Goal: Navigation & Orientation: Find specific page/section

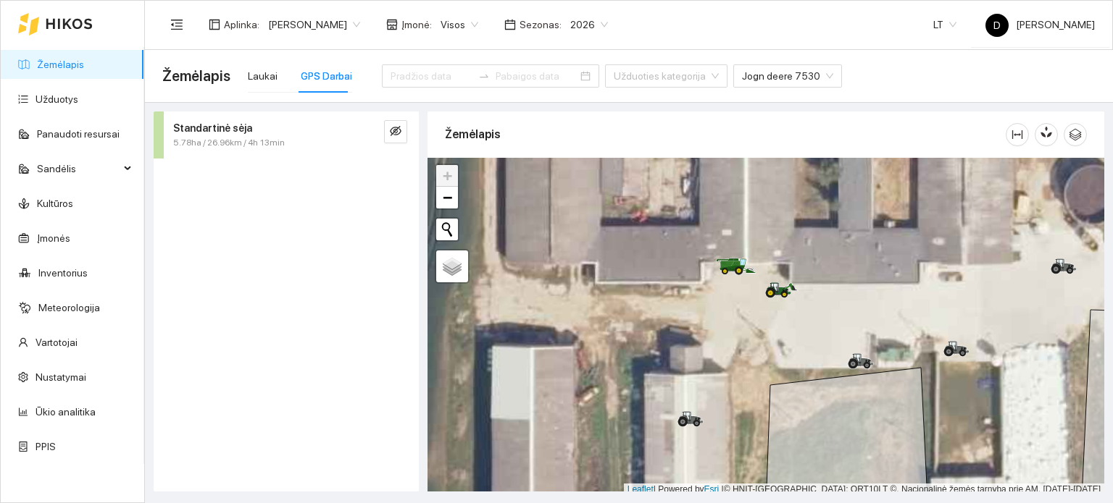
scroll to position [4, 0]
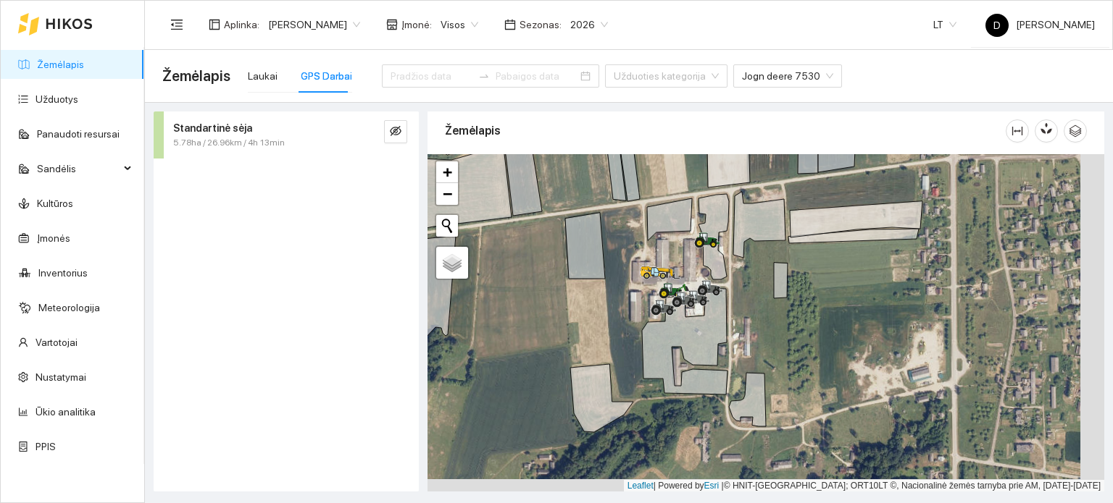
drag, startPoint x: 712, startPoint y: 365, endPoint x: 522, endPoint y: 173, distance: 270.4
click at [522, 173] on div at bounding box center [765, 323] width 677 height 338
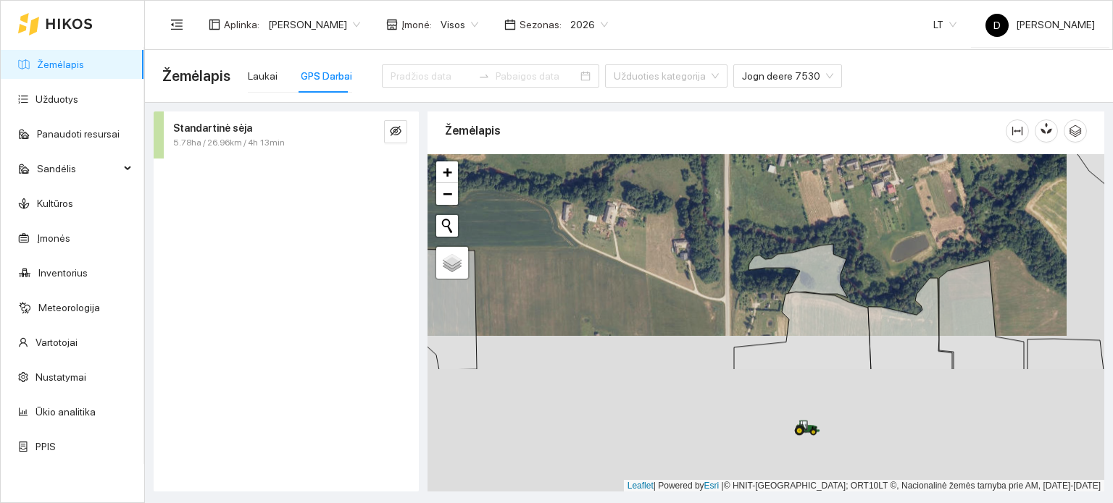
drag, startPoint x: 693, startPoint y: 367, endPoint x: 660, endPoint y: 216, distance: 154.3
click at [660, 216] on div at bounding box center [765, 323] width 677 height 338
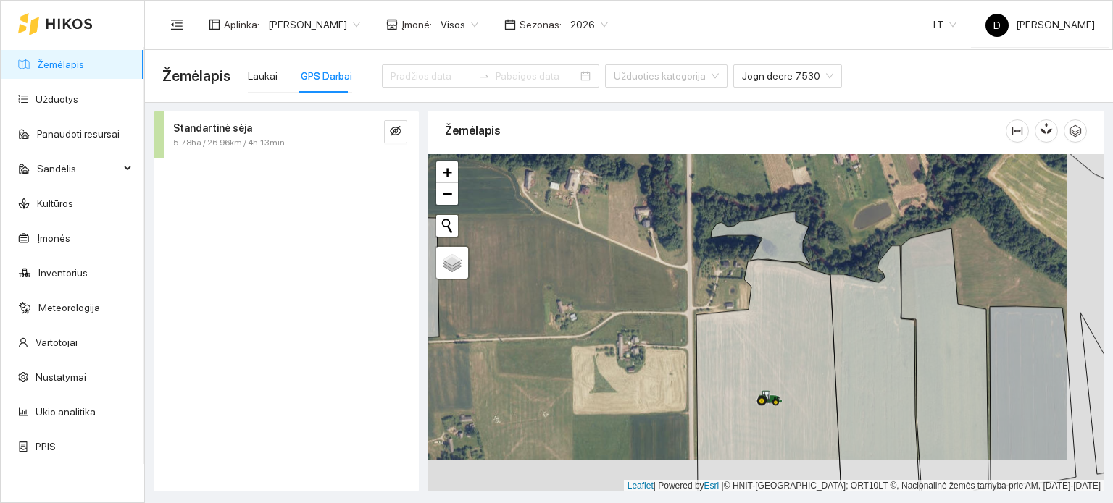
drag, startPoint x: 672, startPoint y: 345, endPoint x: 572, endPoint y: 191, distance: 183.8
click at [572, 191] on div at bounding box center [765, 323] width 677 height 338
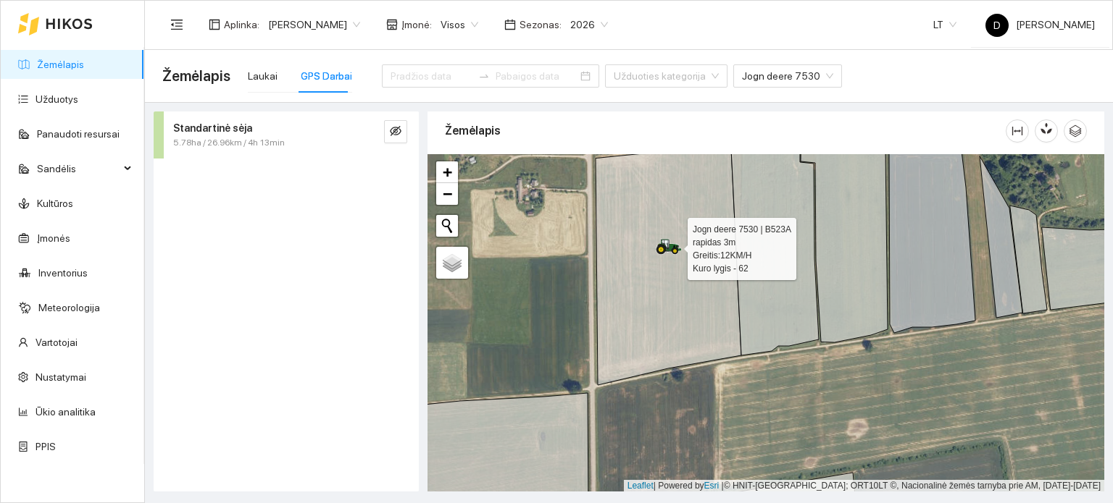
click at [667, 245] on icon at bounding box center [665, 244] width 7 height 9
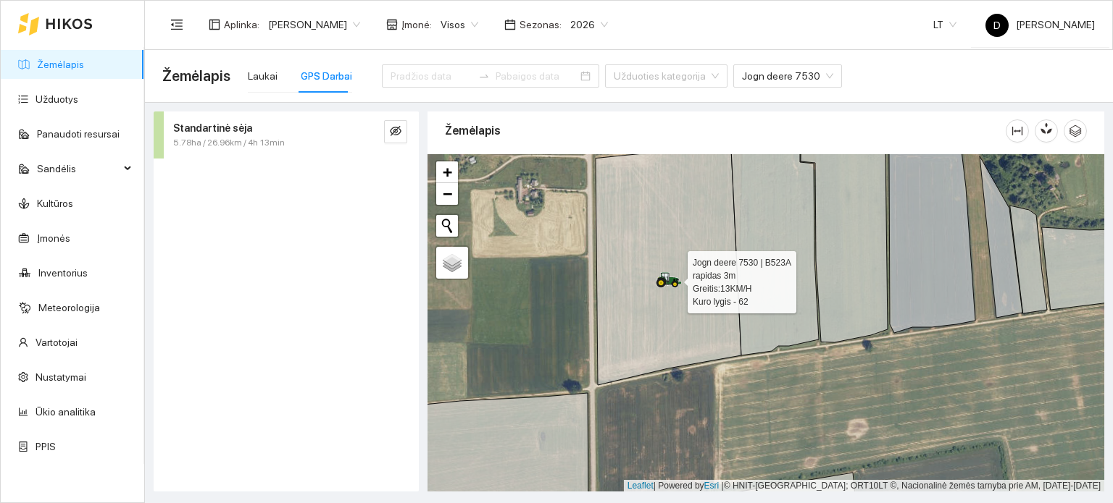
click at [661, 278] on icon at bounding box center [660, 282] width 9 height 9
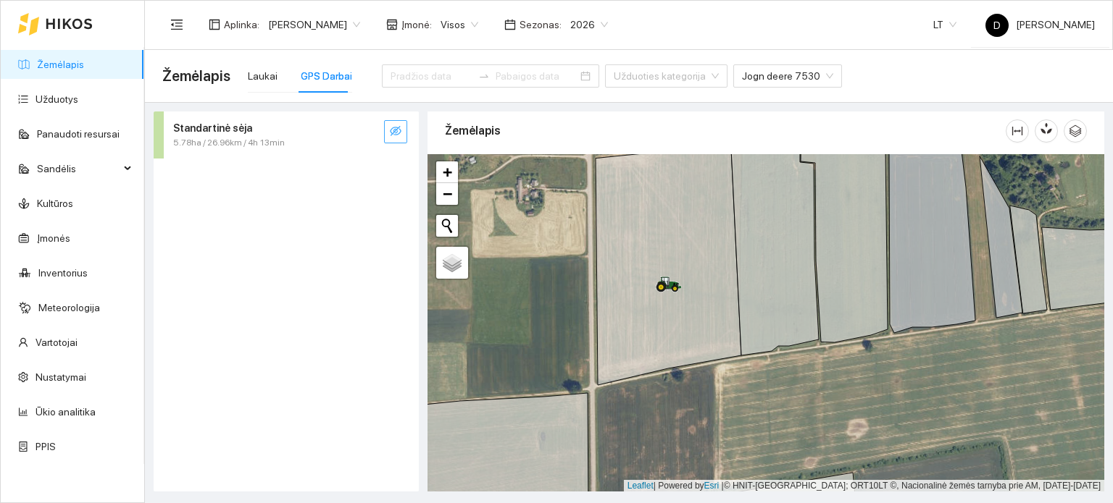
click at [388, 127] on button "button" at bounding box center [395, 131] width 23 height 23
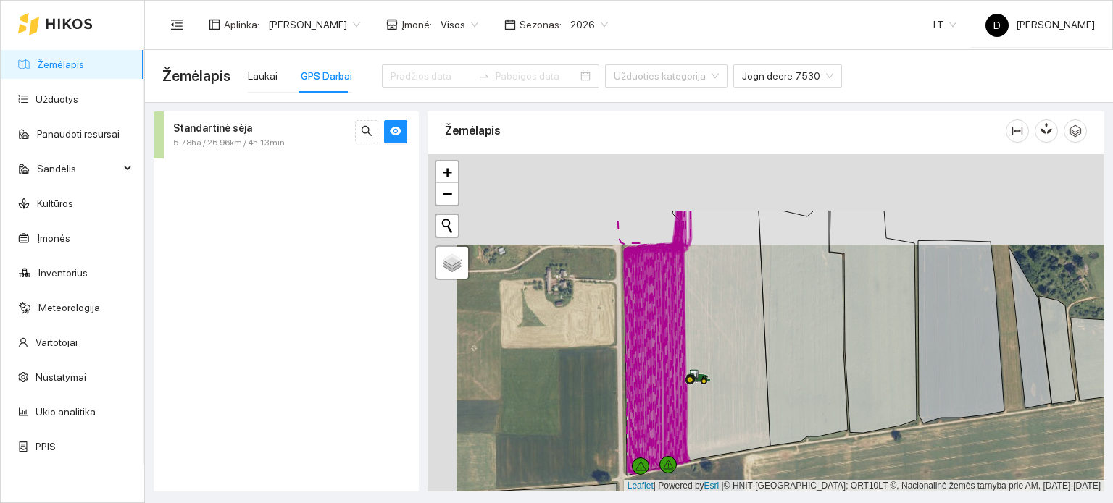
drag, startPoint x: 742, startPoint y: 285, endPoint x: 766, endPoint y: 372, distance: 89.7
click at [766, 372] on icon at bounding box center [697, 343] width 146 height 266
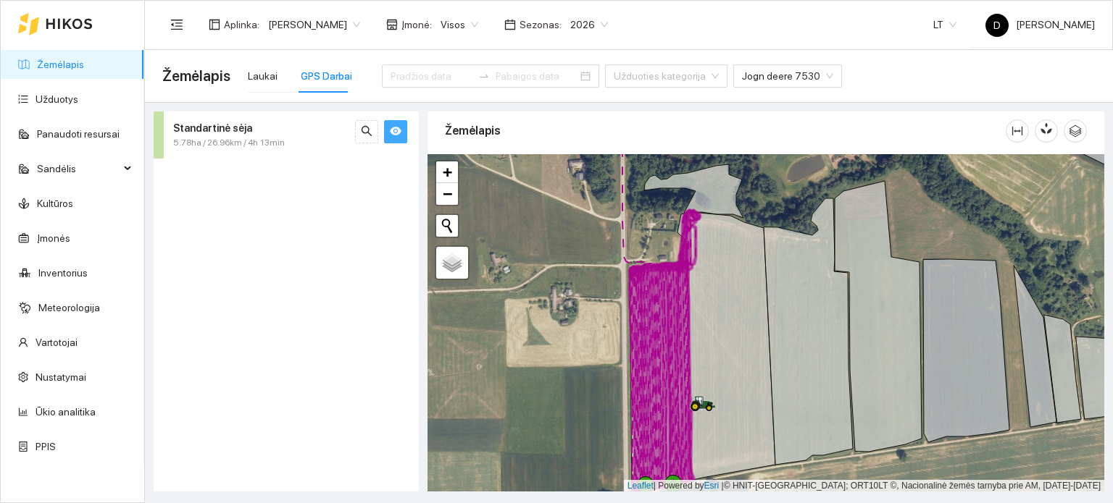
click at [396, 132] on icon "eye" at bounding box center [396, 131] width 12 height 9
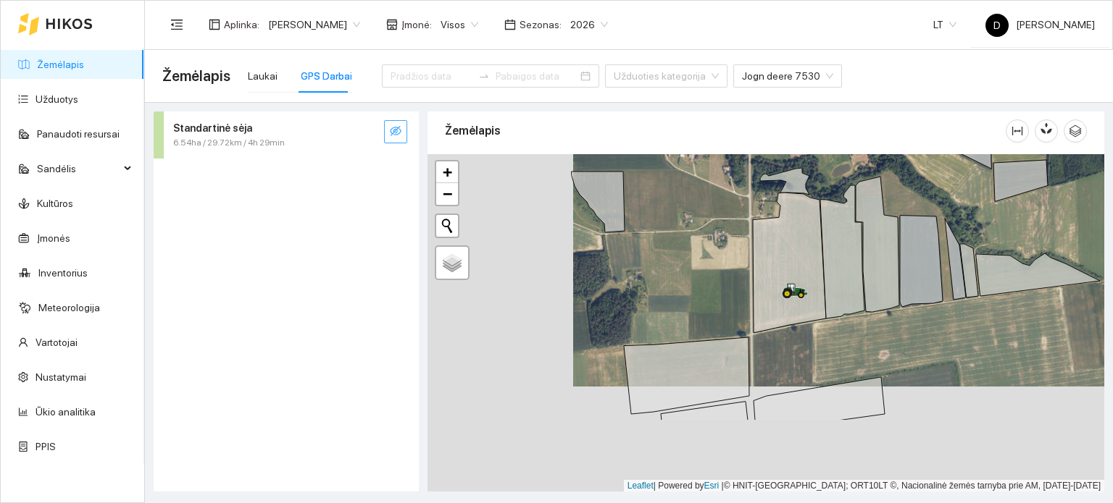
drag, startPoint x: 602, startPoint y: 414, endPoint x: 872, endPoint y: 279, distance: 301.9
click at [895, 265] on div at bounding box center [765, 323] width 677 height 338
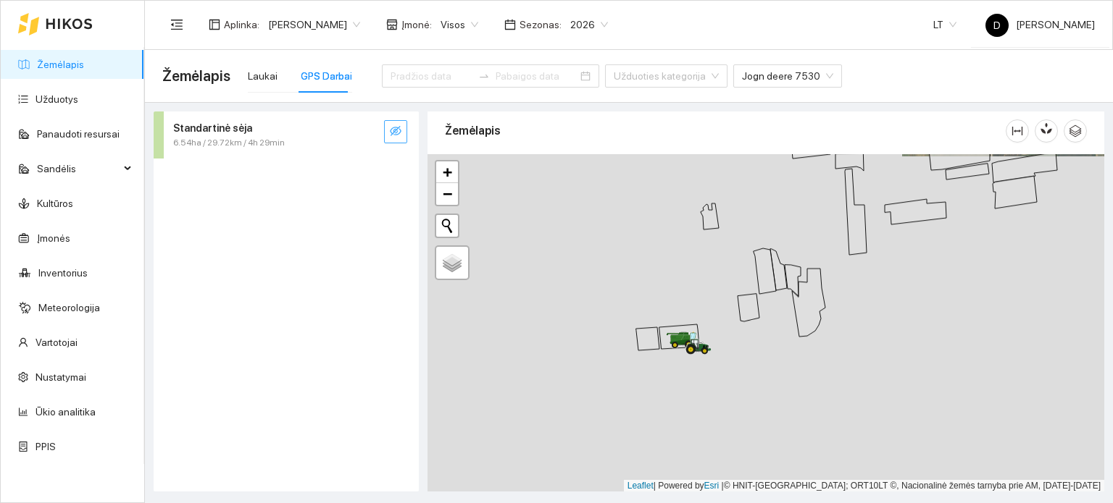
drag, startPoint x: 729, startPoint y: 344, endPoint x: 826, endPoint y: 241, distance: 140.9
click at [839, 225] on div at bounding box center [765, 323] width 677 height 338
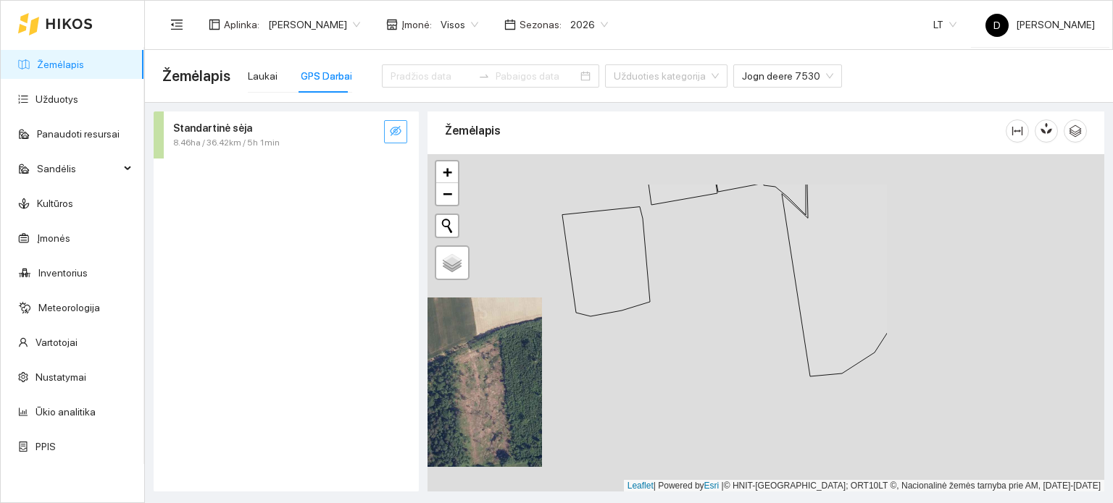
drag, startPoint x: 785, startPoint y: 295, endPoint x: 493, endPoint y: 361, distance: 300.1
click at [493, 361] on div at bounding box center [765, 323] width 677 height 338
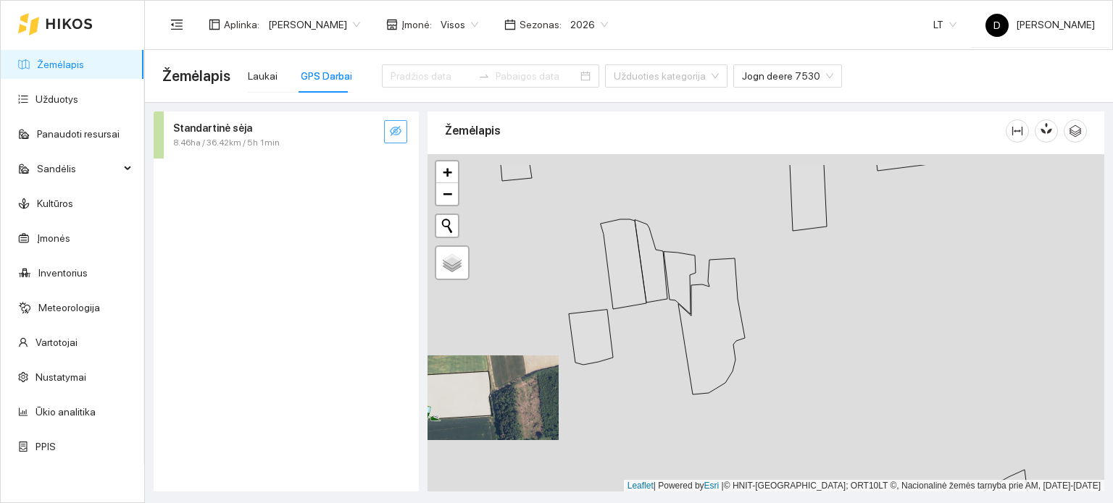
drag, startPoint x: 845, startPoint y: 277, endPoint x: 774, endPoint y: 348, distance: 100.9
click at [775, 348] on div at bounding box center [765, 323] width 677 height 338
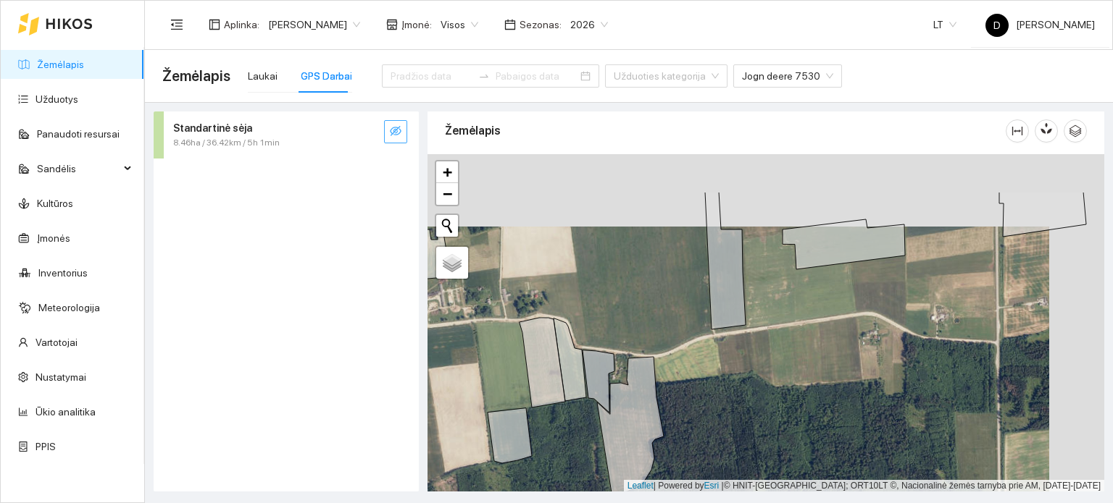
drag, startPoint x: 834, startPoint y: 357, endPoint x: 726, endPoint y: 432, distance: 132.2
click at [729, 431] on div at bounding box center [765, 323] width 677 height 338
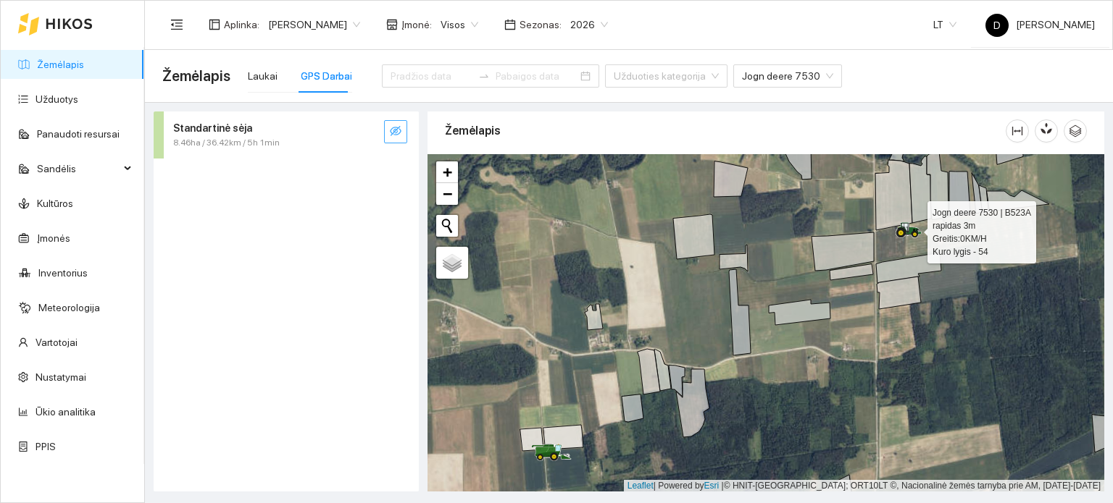
click at [902, 237] on icon at bounding box center [901, 233] width 10 height 10
click at [903, 231] on icon at bounding box center [901, 233] width 7 height 7
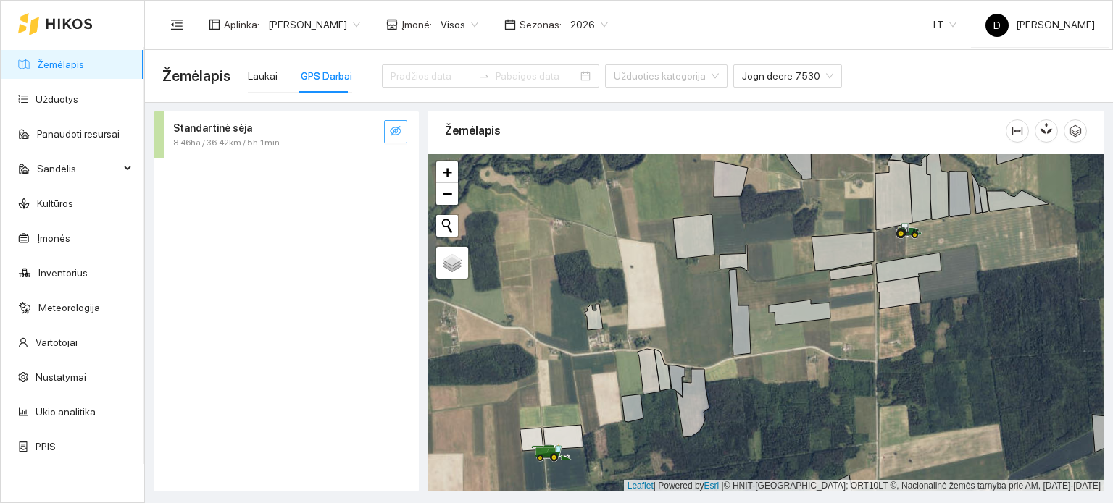
click at [390, 135] on icon "eye-invisible" at bounding box center [396, 131] width 12 height 12
